Goal: Information Seeking & Learning: Learn about a topic

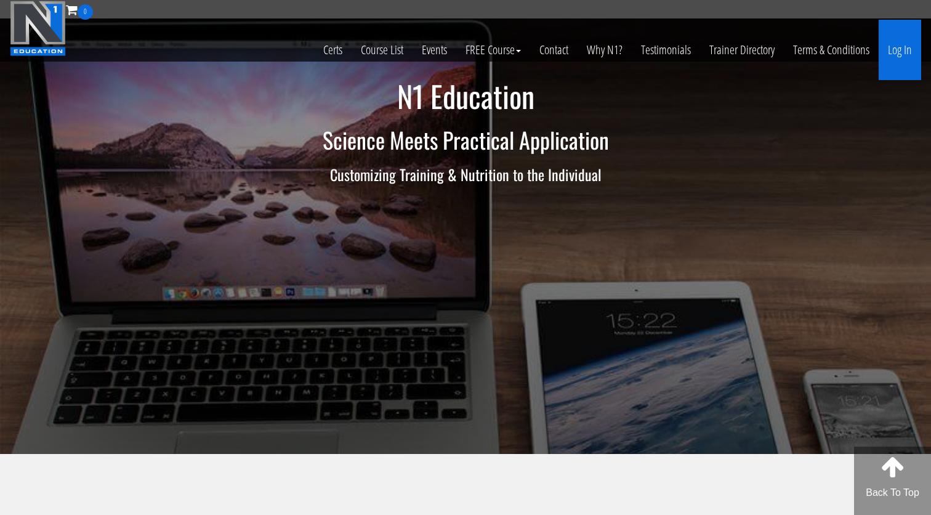
click at [898, 49] on link "Log In" at bounding box center [900, 50] width 42 height 60
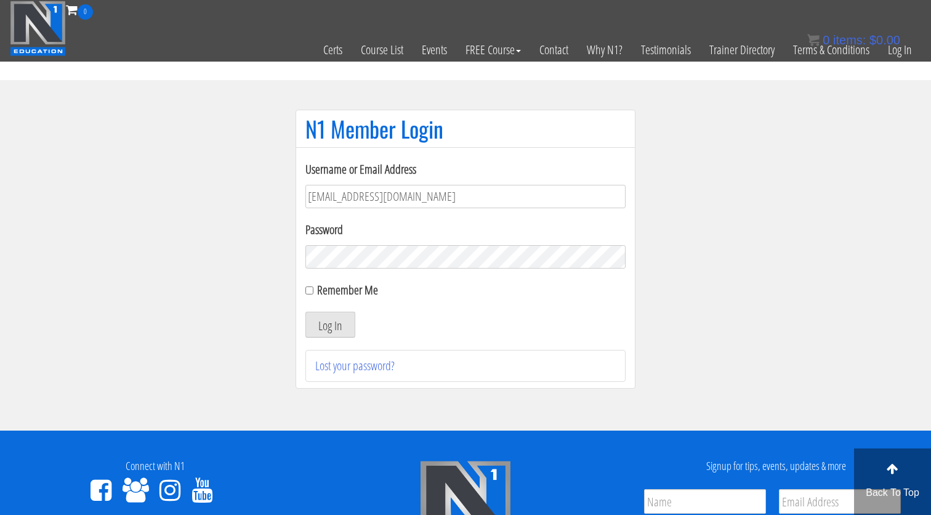
type input "[EMAIL_ADDRESS][DOMAIN_NAME]"
click at [330, 324] on button "Log In" at bounding box center [330, 325] width 50 height 26
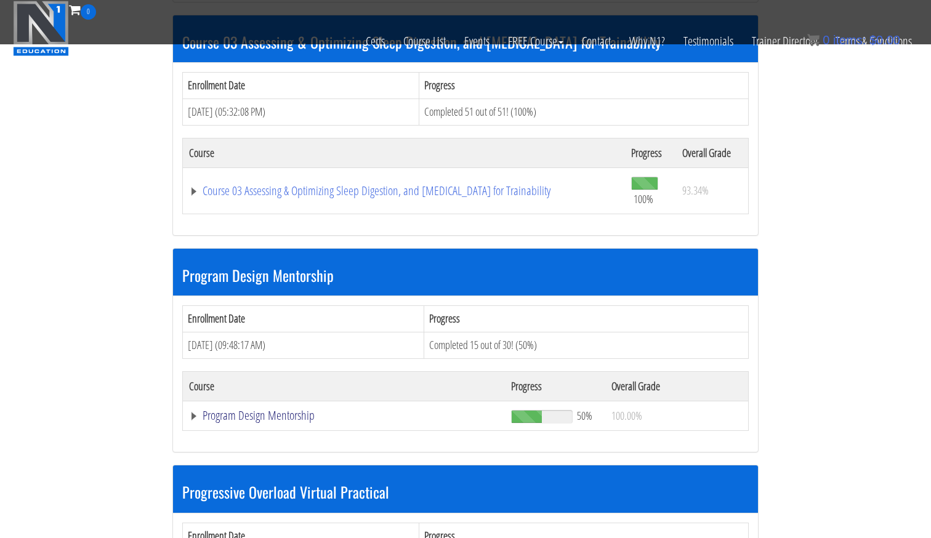
click at [301, 414] on link "Program Design Mentorship" at bounding box center [344, 415] width 310 height 12
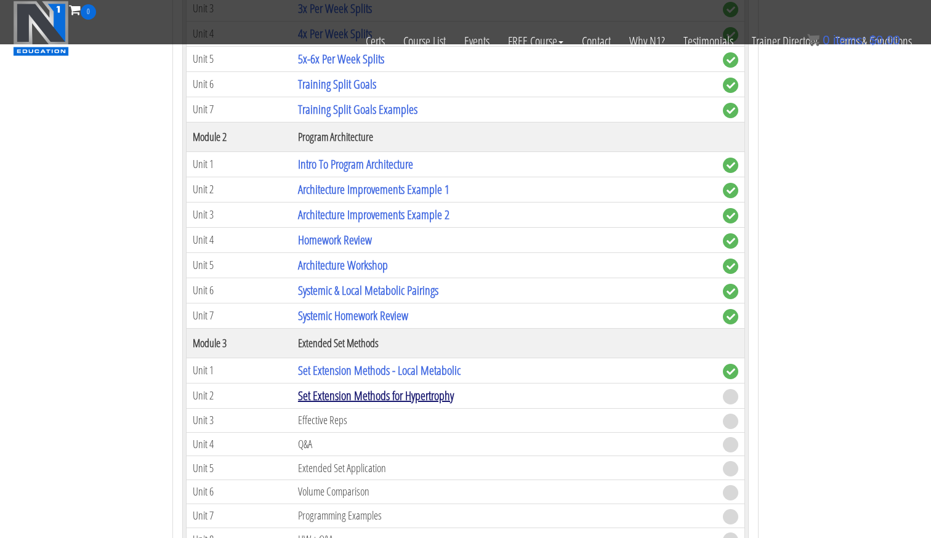
scroll to position [1587, 0]
click at [375, 393] on link "Set Extension Methods for Hypertrophy" at bounding box center [376, 395] width 156 height 17
